Goal: Check status

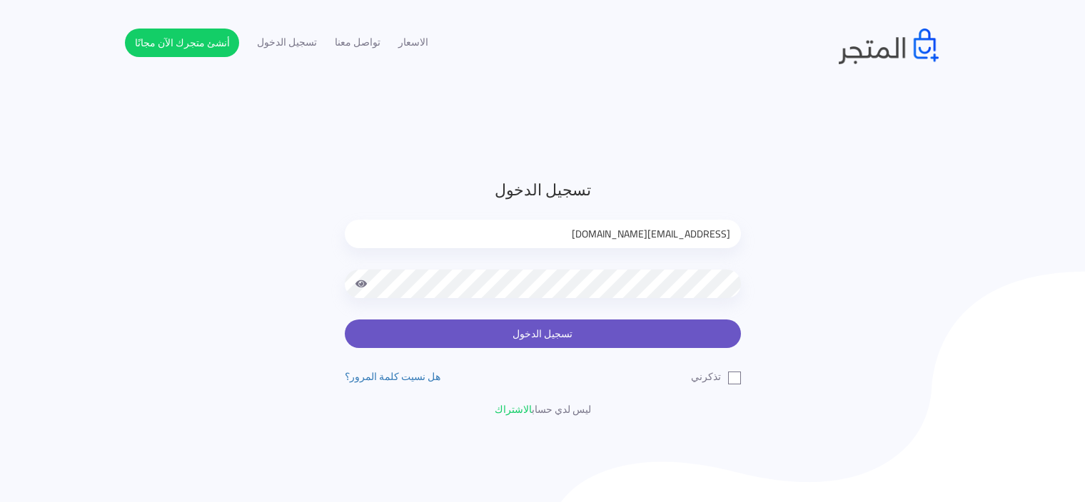
click at [646, 329] on button "تسجيل الدخول" at bounding box center [543, 334] width 396 height 29
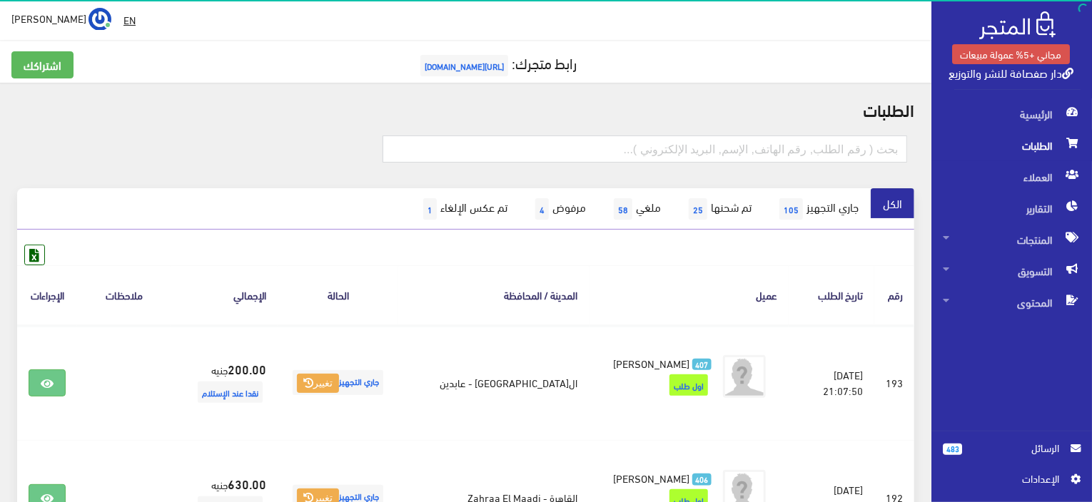
click at [724, 295] on th "عميل" at bounding box center [688, 294] width 199 height 59
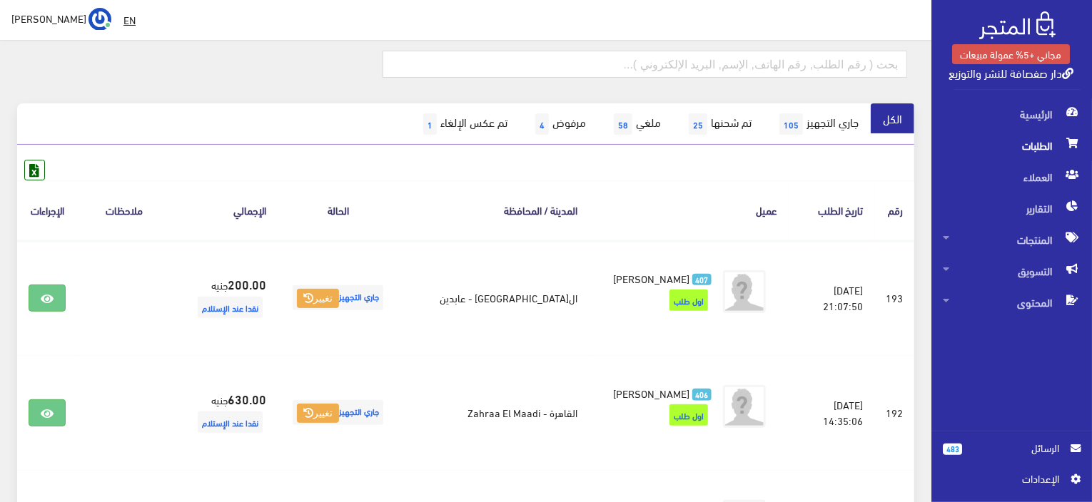
scroll to position [86, 0]
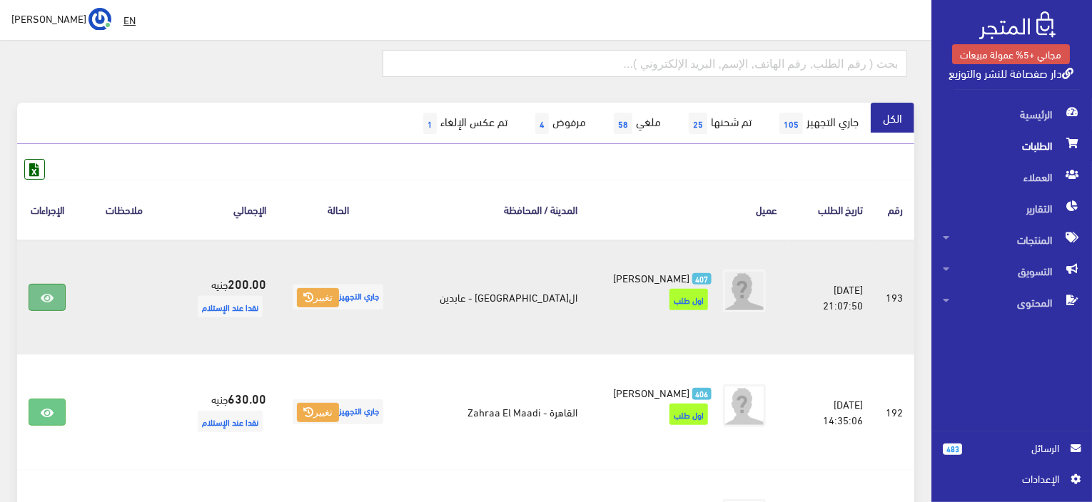
click at [53, 294] on icon at bounding box center [47, 298] width 13 height 11
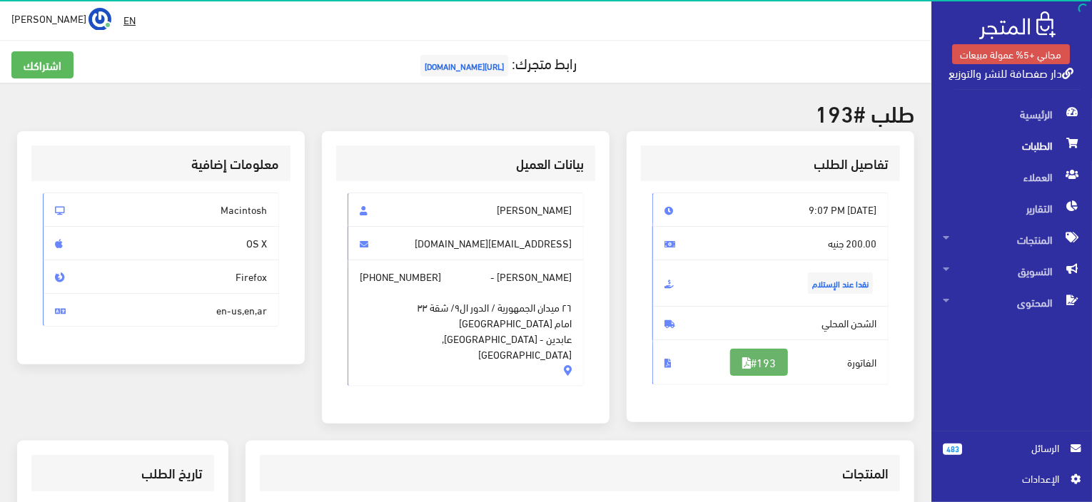
click at [762, 355] on link "#193" at bounding box center [759, 362] width 58 height 27
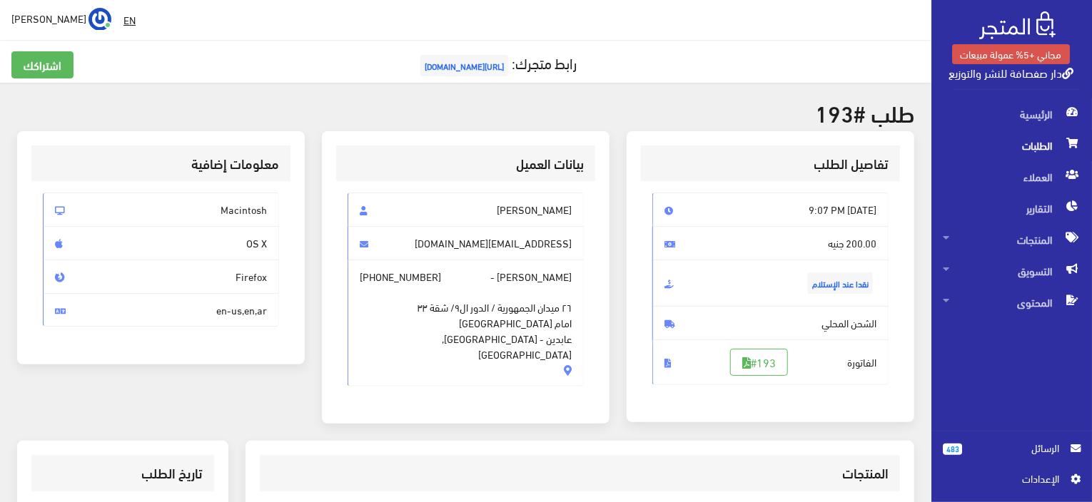
click at [1030, 139] on span "الطلبات" at bounding box center [1012, 145] width 138 height 31
